Goal: Transaction & Acquisition: Book appointment/travel/reservation

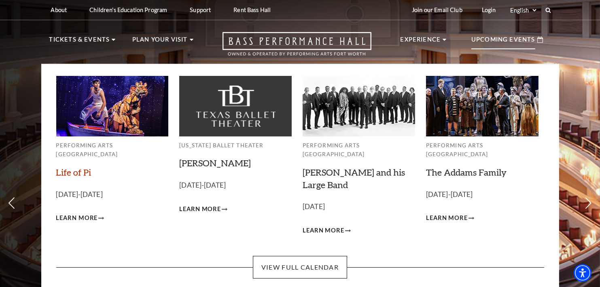
click at [80, 167] on link "Life of Pi" at bounding box center [73, 172] width 35 height 11
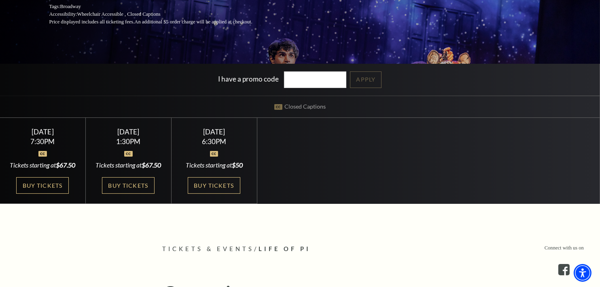
scroll to position [216, 0]
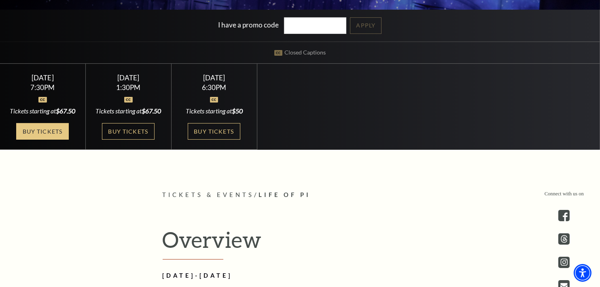
click at [46, 140] on link "Buy Tickets" at bounding box center [42, 131] width 53 height 17
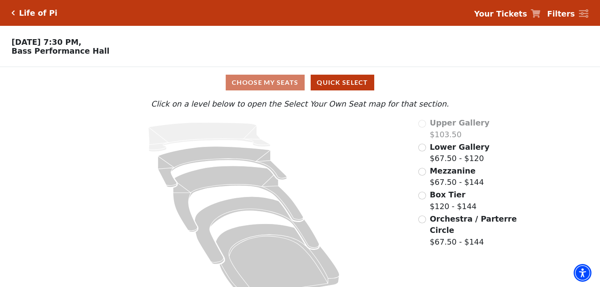
scroll to position [19, 0]
